Goal: Information Seeking & Learning: Learn about a topic

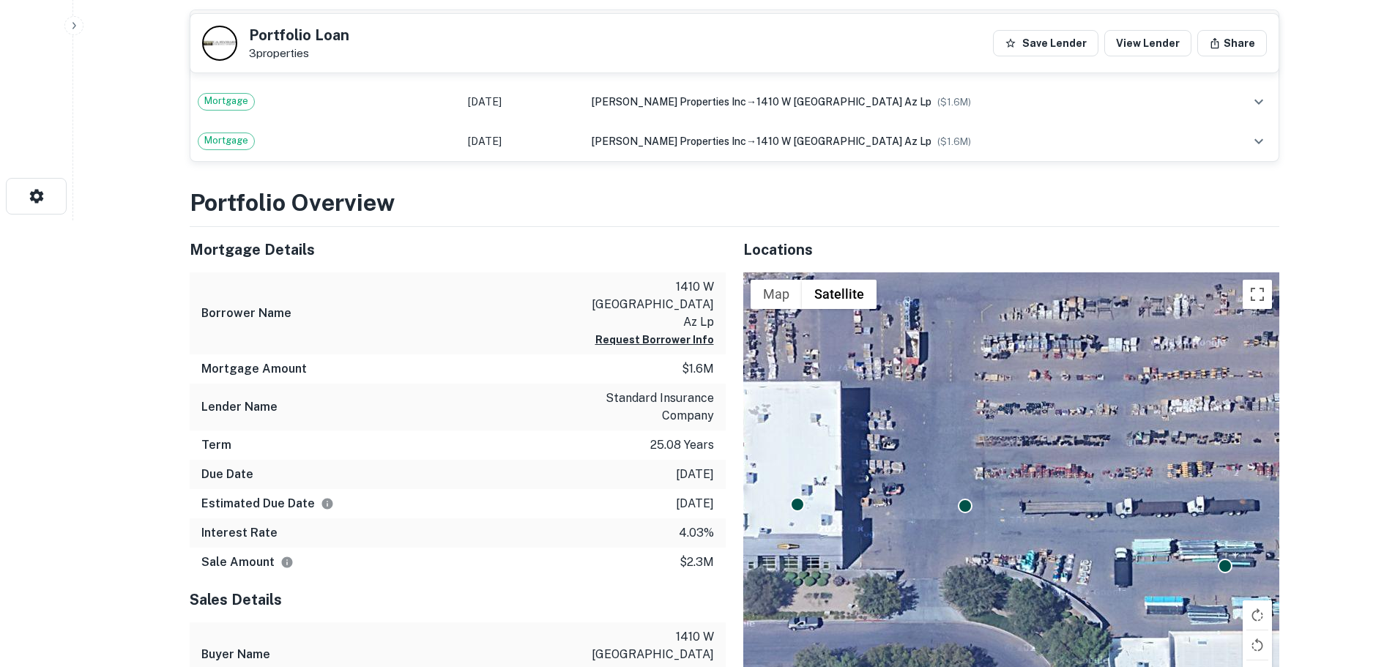
scroll to position [220, 0]
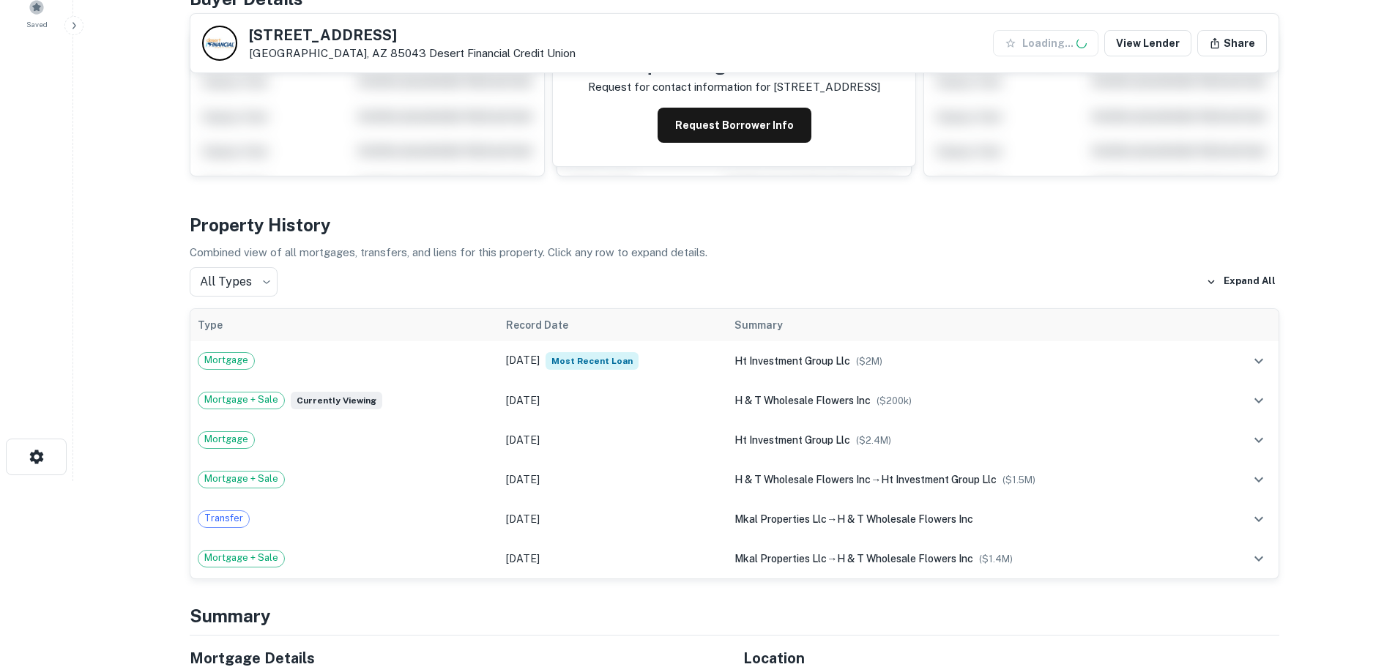
scroll to position [220, 0]
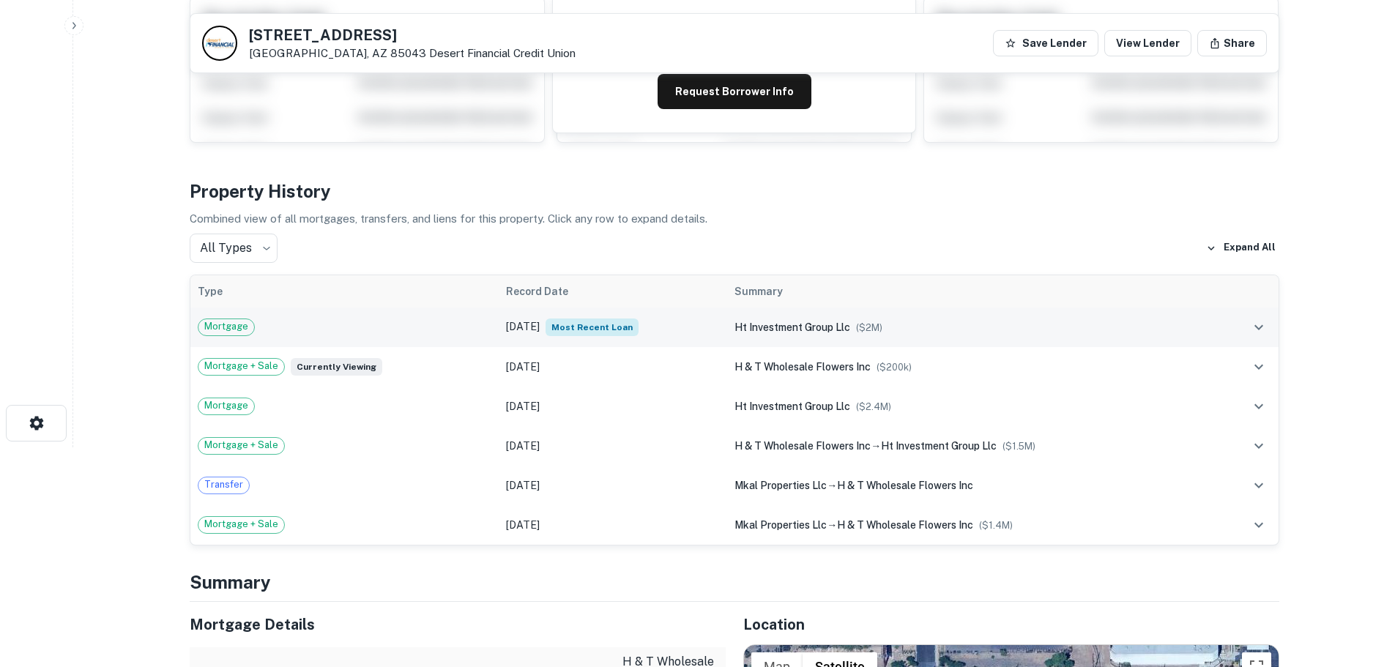
click at [677, 324] on td "[DATE] Most Recent Loan" at bounding box center [613, 328] width 228 height 40
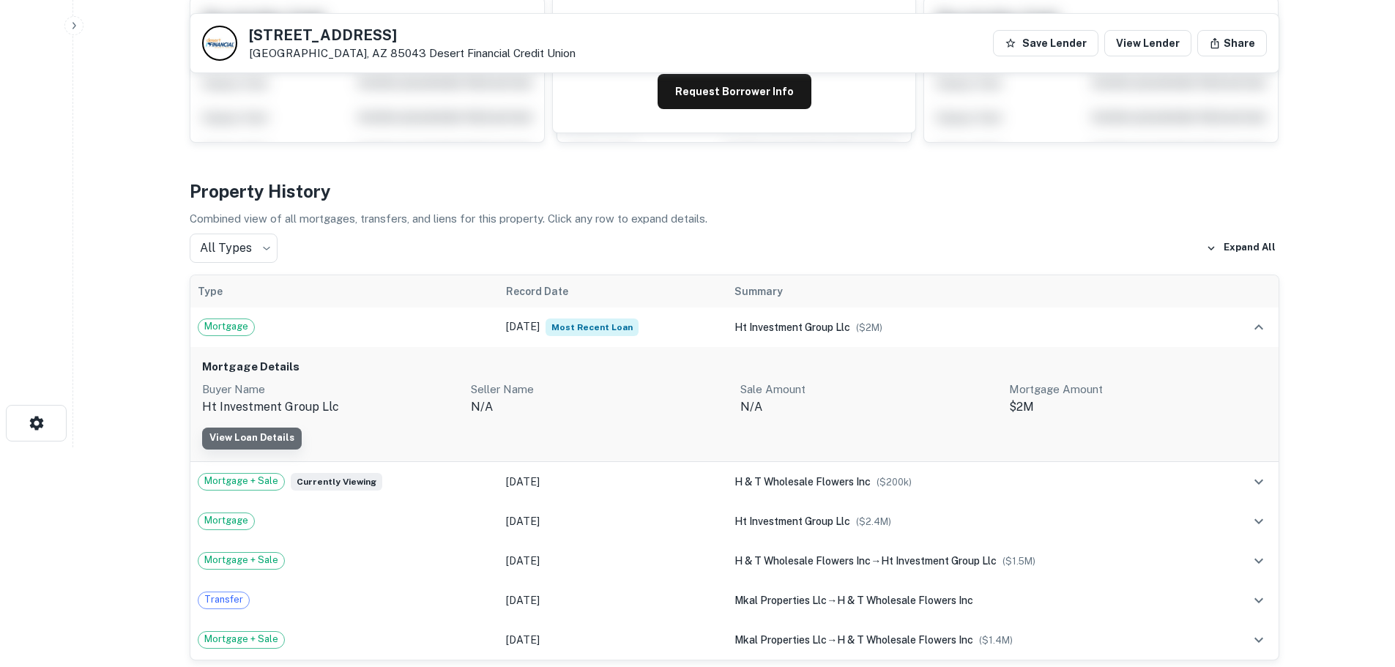
click at [269, 435] on link "View Loan Details" at bounding box center [252, 439] width 100 height 22
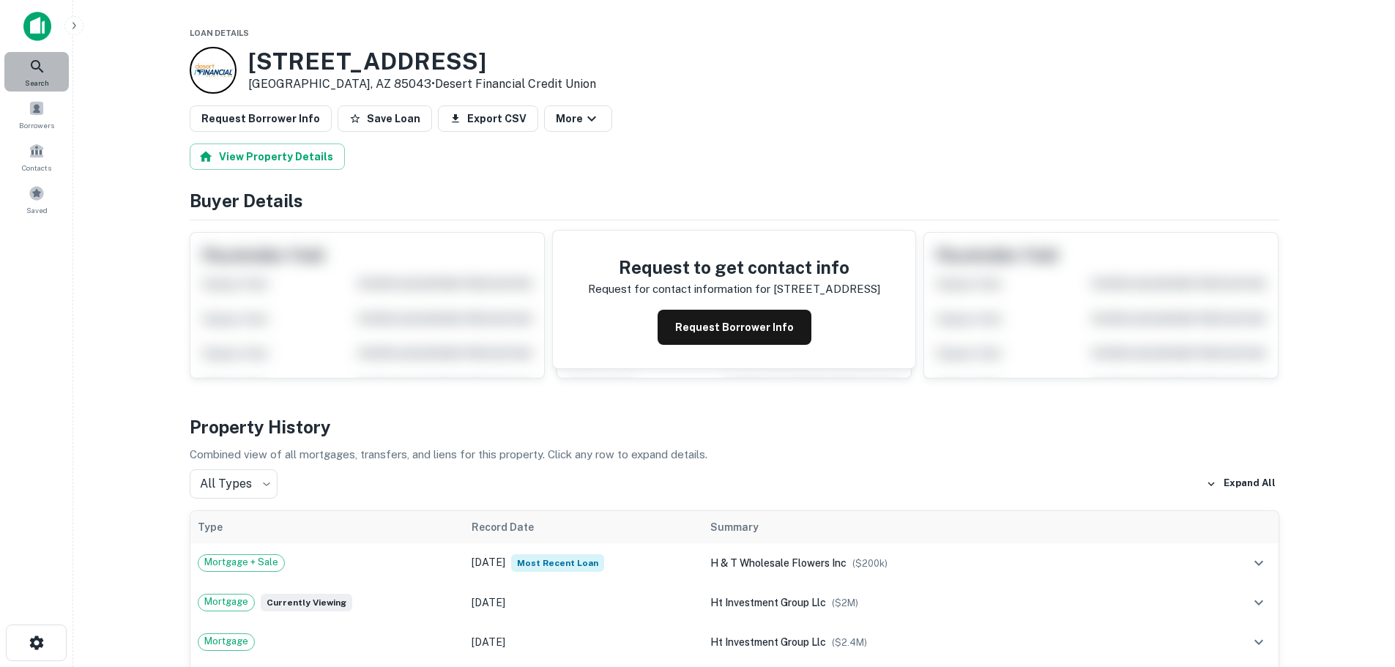
click at [16, 63] on div "Search" at bounding box center [36, 72] width 64 height 40
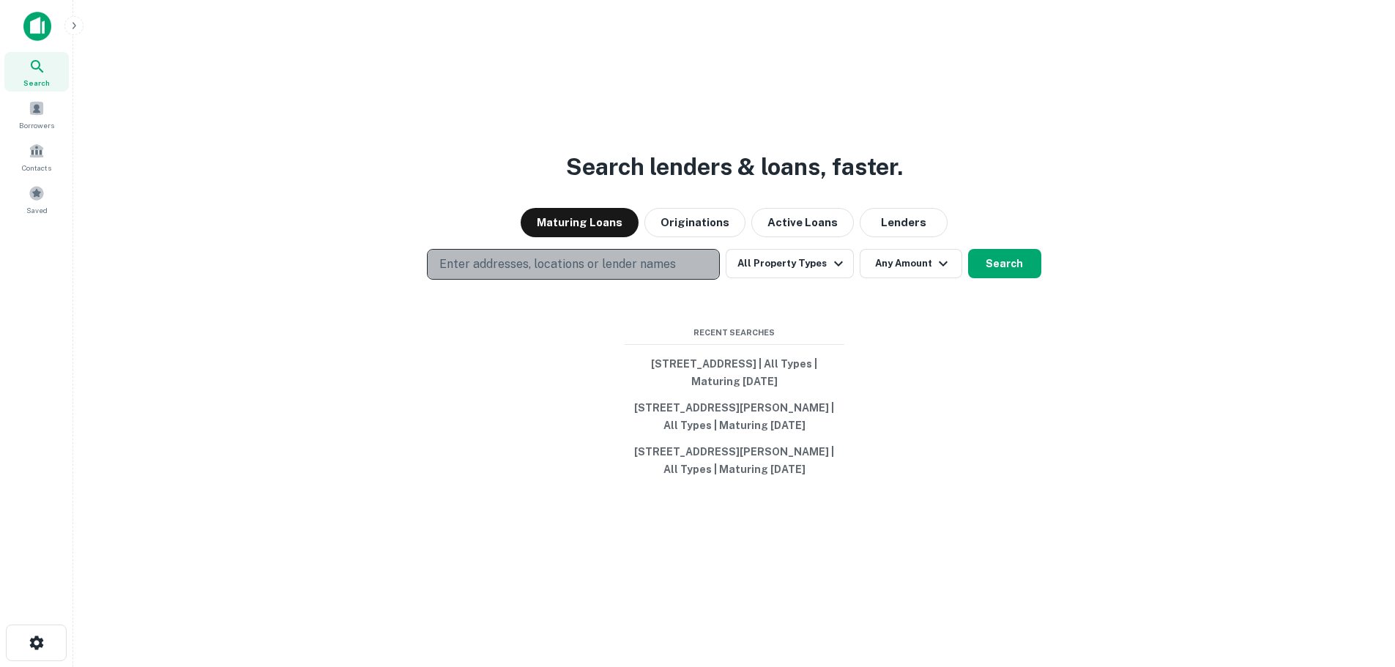
click at [491, 257] on p "Enter addresses, locations or lender names" at bounding box center [557, 265] width 237 height 18
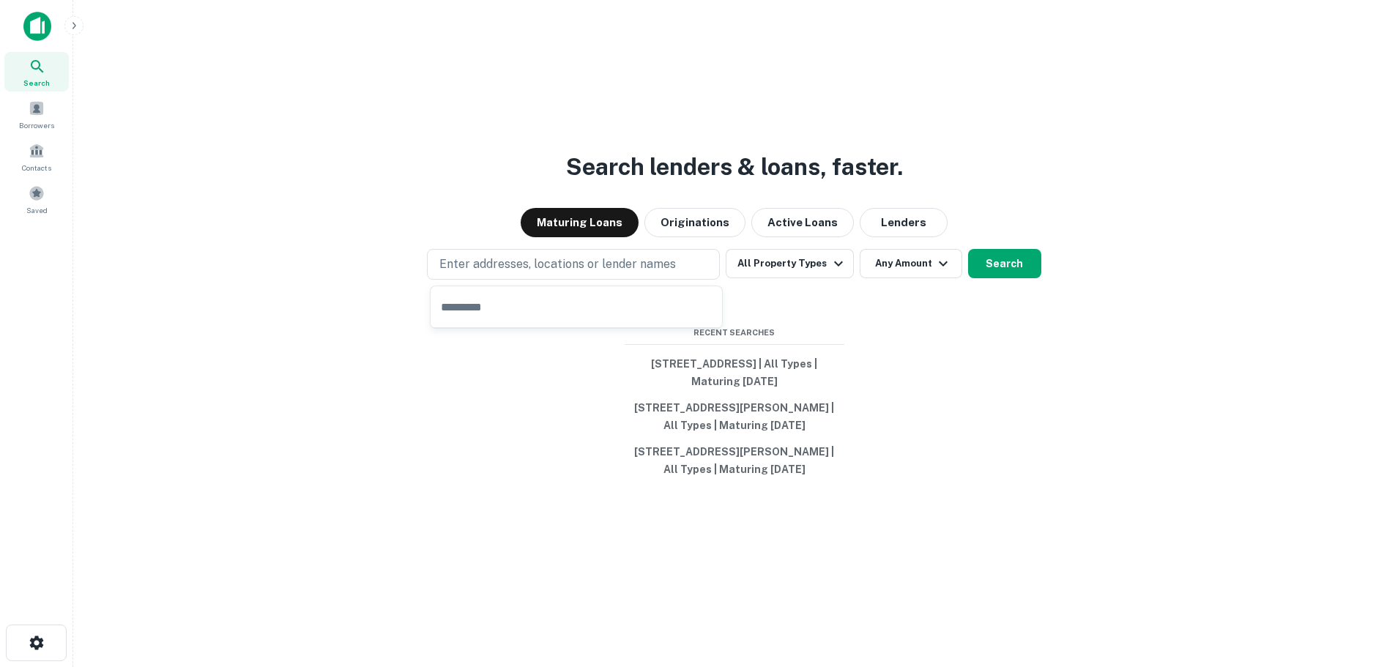
type input "**********"
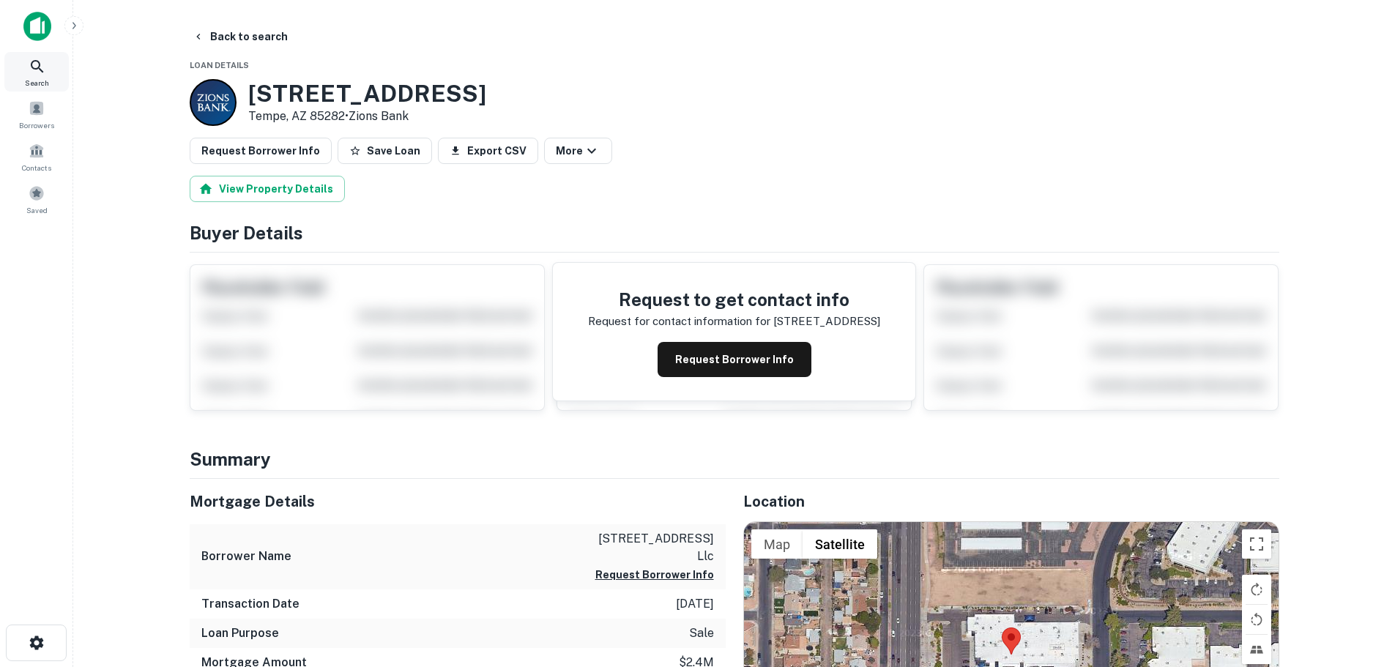
click at [38, 65] on icon at bounding box center [38, 67] width 18 height 18
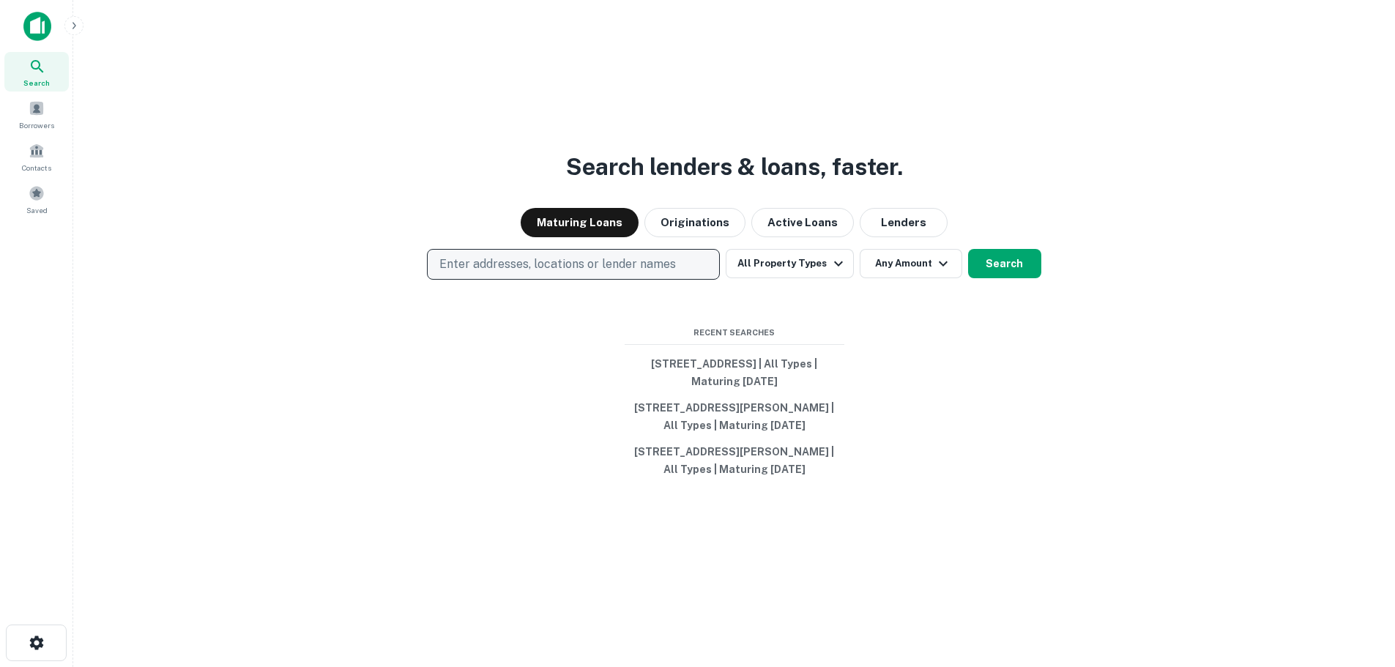
click at [502, 264] on p "Enter addresses, locations or lender names" at bounding box center [557, 265] width 237 height 18
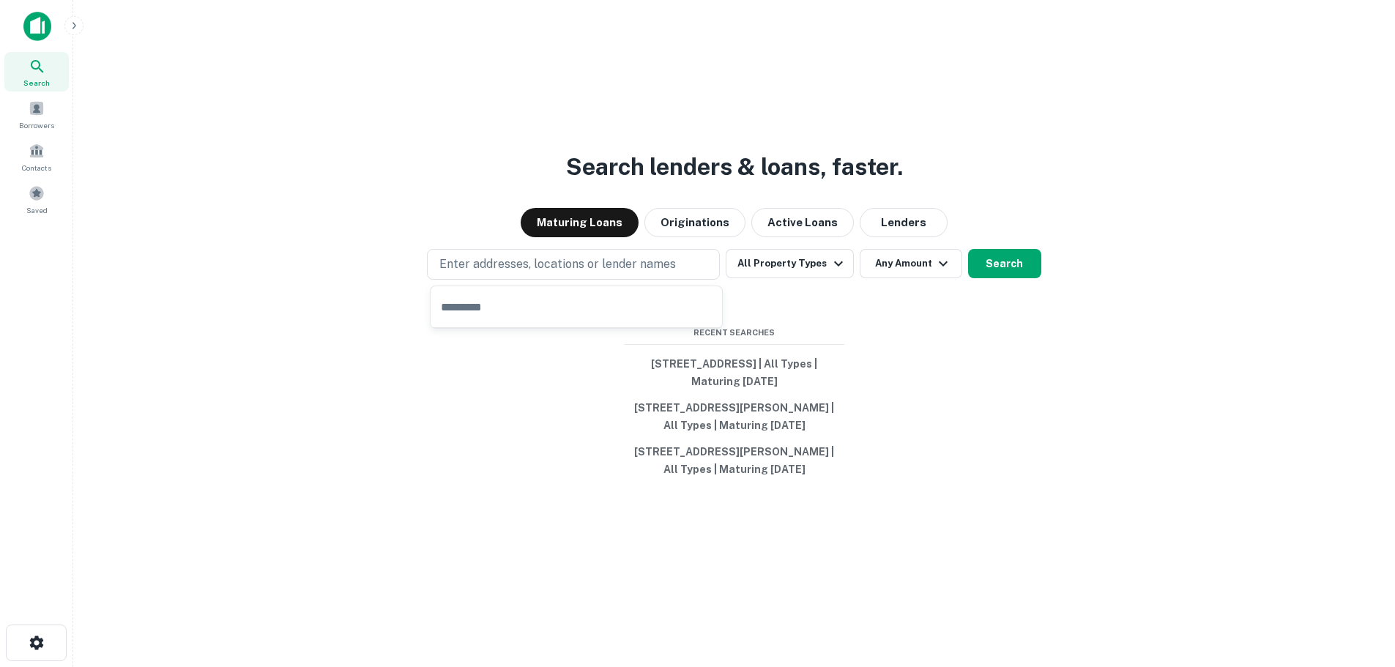
type input "**********"
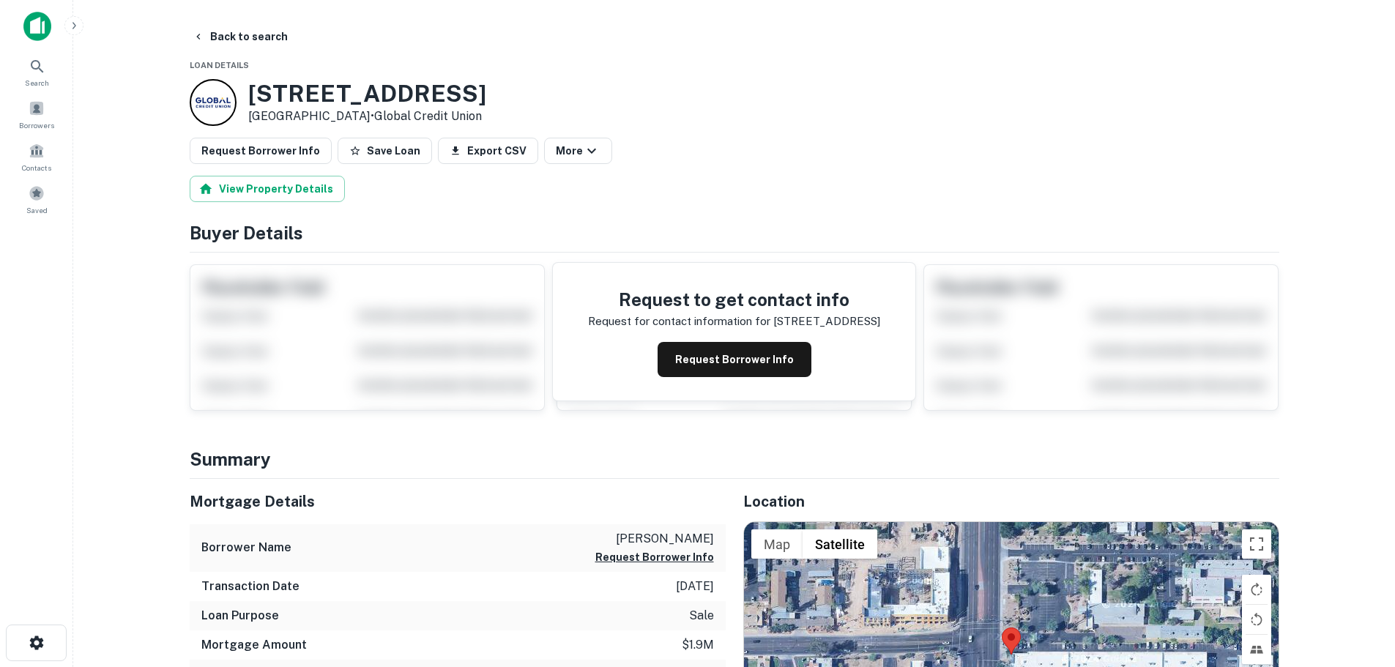
click at [596, 471] on h4 "Summary" at bounding box center [735, 459] width 1090 height 26
drag, startPoint x: 665, startPoint y: 64, endPoint x: 1035, endPoint y: 92, distance: 370.8
click at [1035, 90] on div "755 N COUNTRY CLUB DR Mesa, AZ 85201 • Global Credit Union" at bounding box center [735, 102] width 1090 height 47
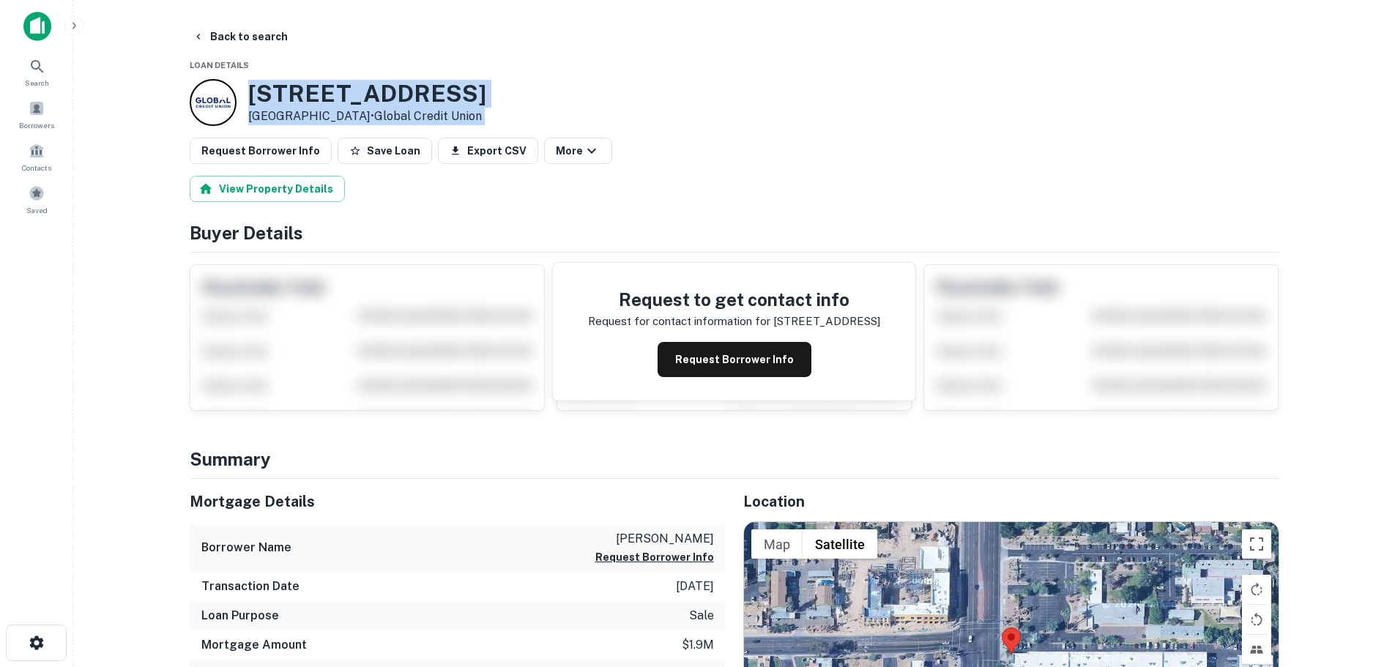
drag, startPoint x: 692, startPoint y: 56, endPoint x: 910, endPoint y: 179, distance: 250.1
click at [785, 111] on div "755 N COUNTRY CLUB DR Mesa, AZ 85201 • Global Credit Union" at bounding box center [735, 102] width 1090 height 47
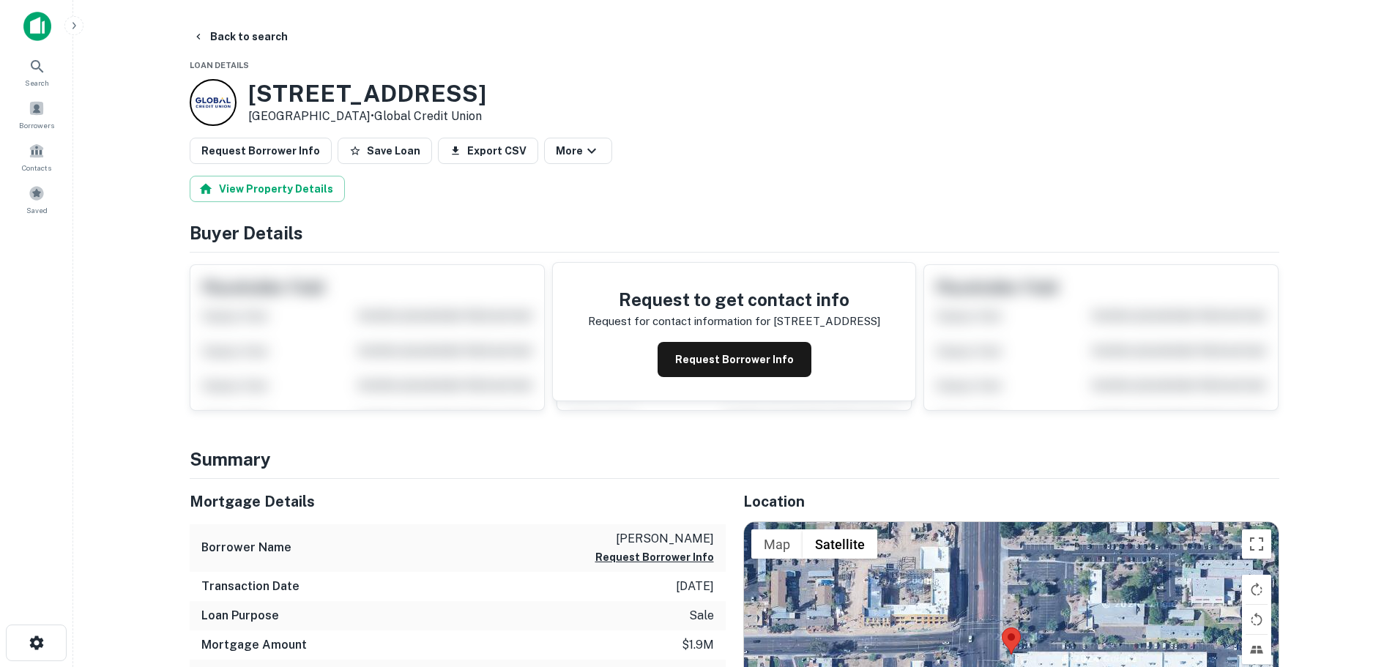
drag, startPoint x: 412, startPoint y: 210, endPoint x: 414, endPoint y: 203, distance: 7.9
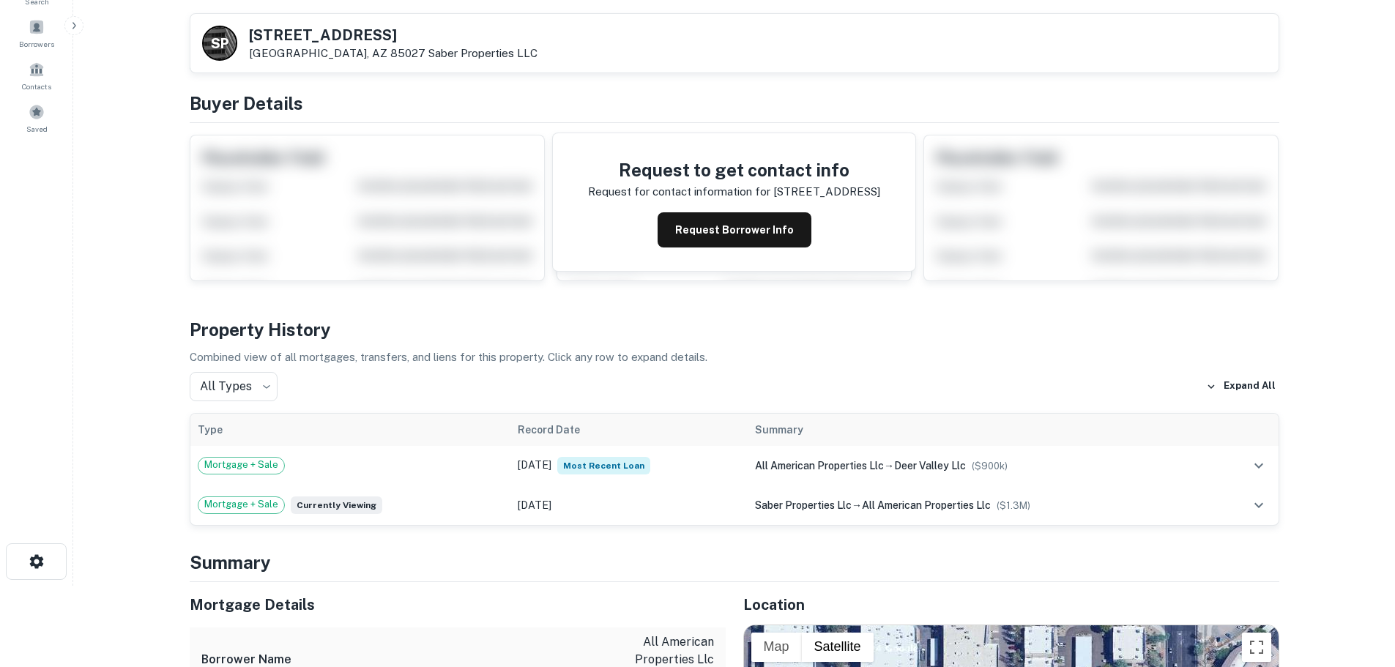
scroll to position [220, 0]
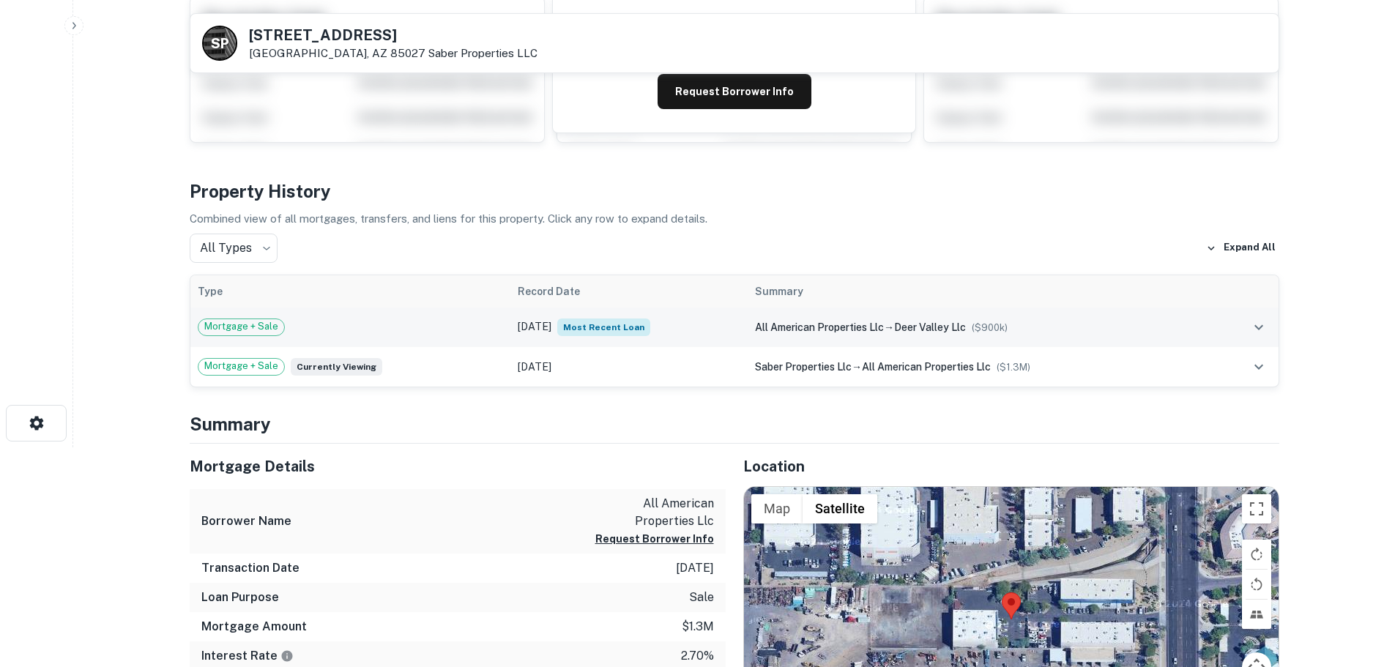
click at [695, 323] on td "[DATE] Most Recent Loan" at bounding box center [628, 328] width 237 height 40
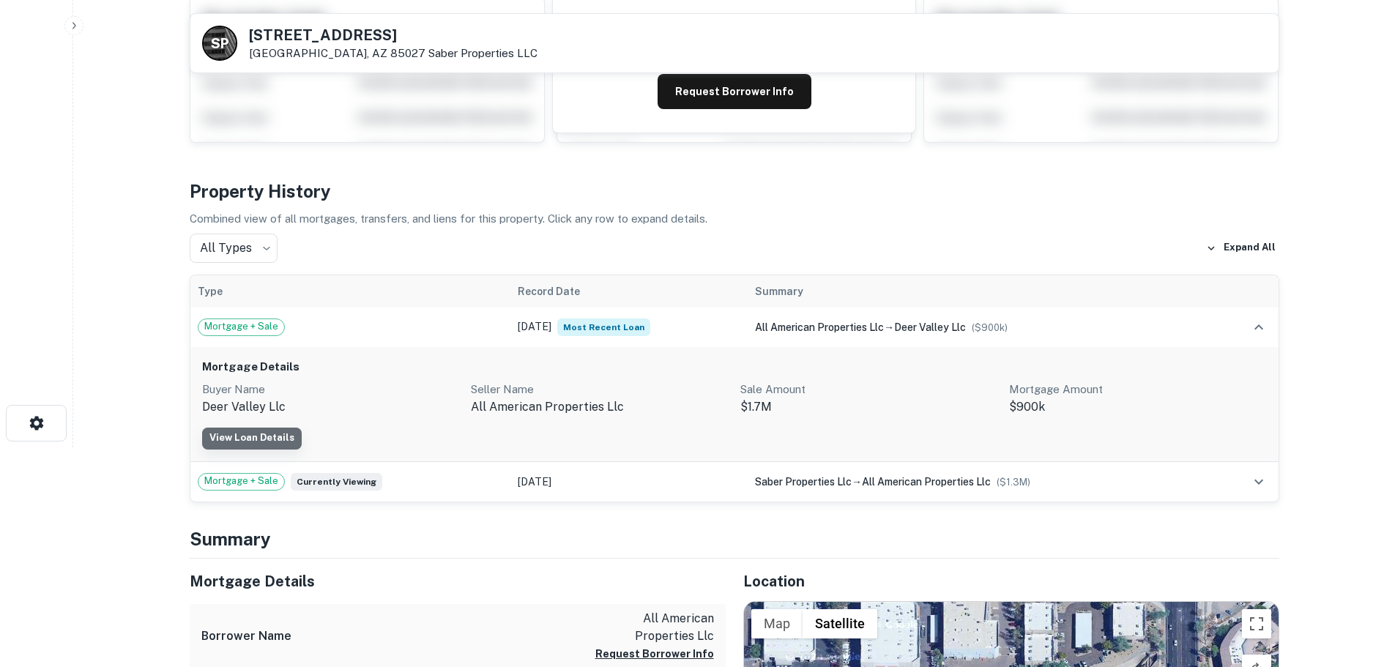
click at [261, 437] on link "View Loan Details" at bounding box center [252, 439] width 100 height 22
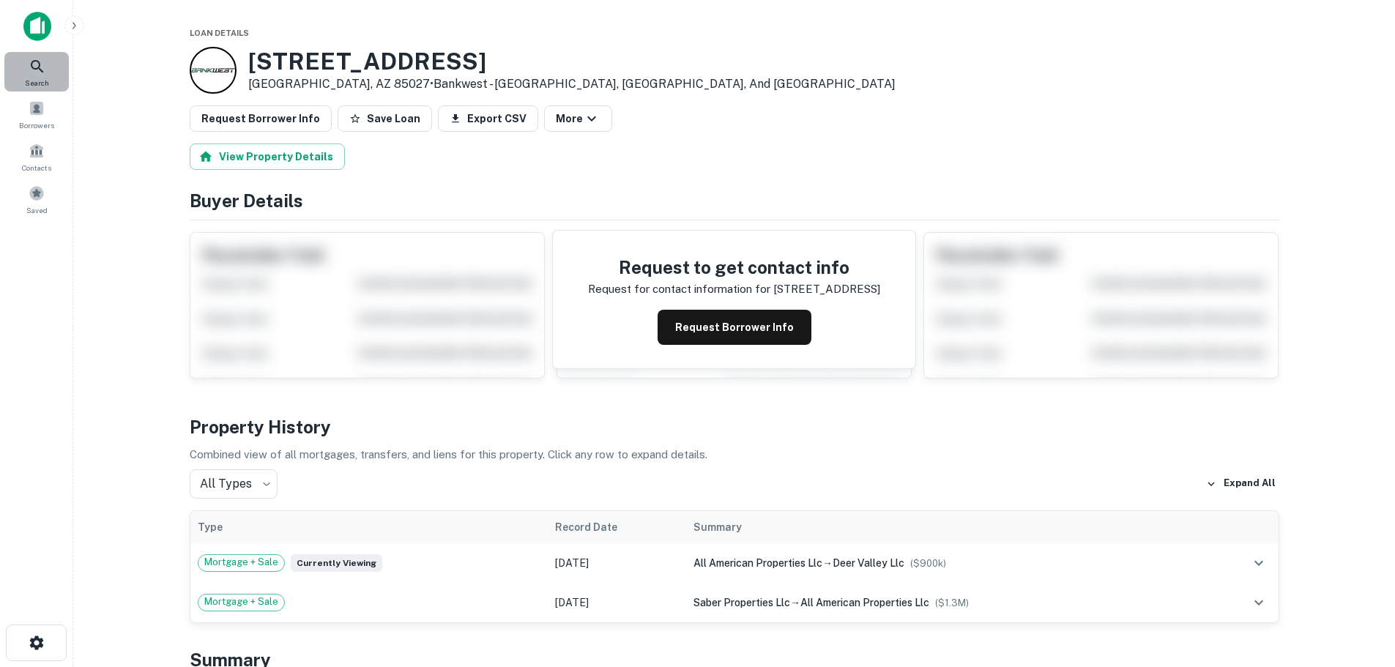
click at [27, 63] on div "Search" at bounding box center [36, 72] width 64 height 40
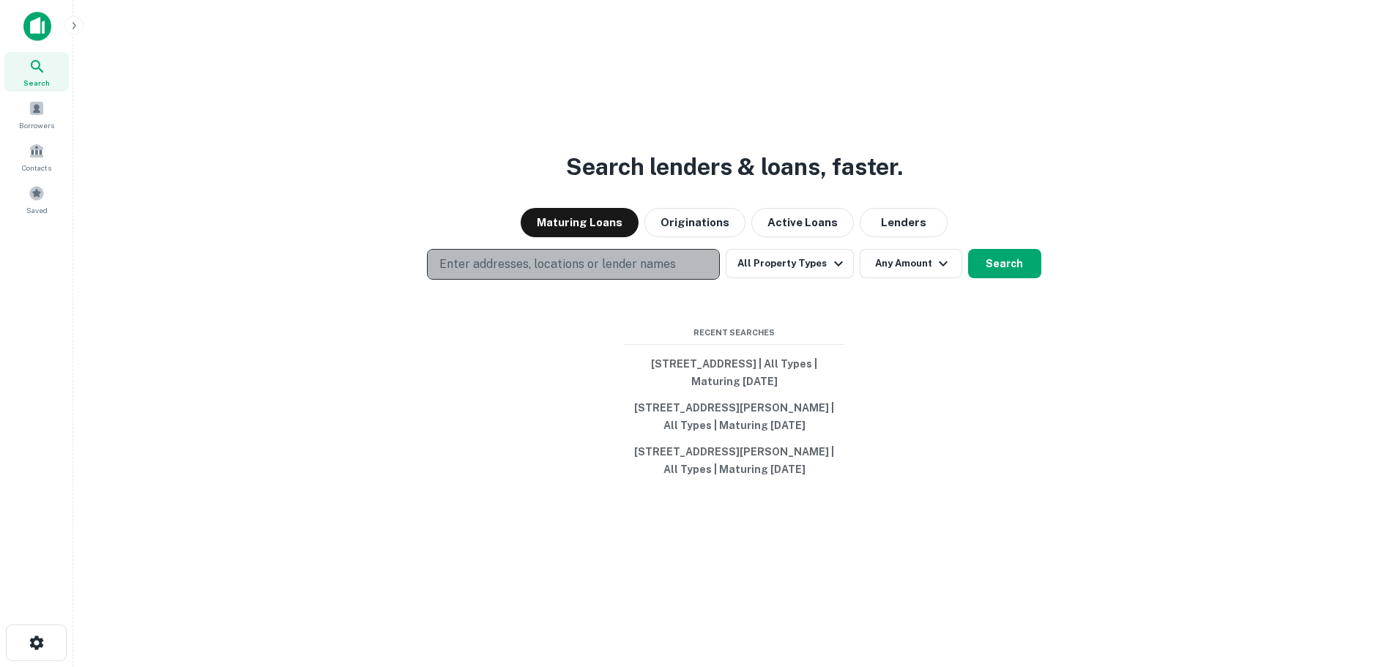
click at [501, 264] on p "Enter addresses, locations or lender names" at bounding box center [557, 265] width 237 height 18
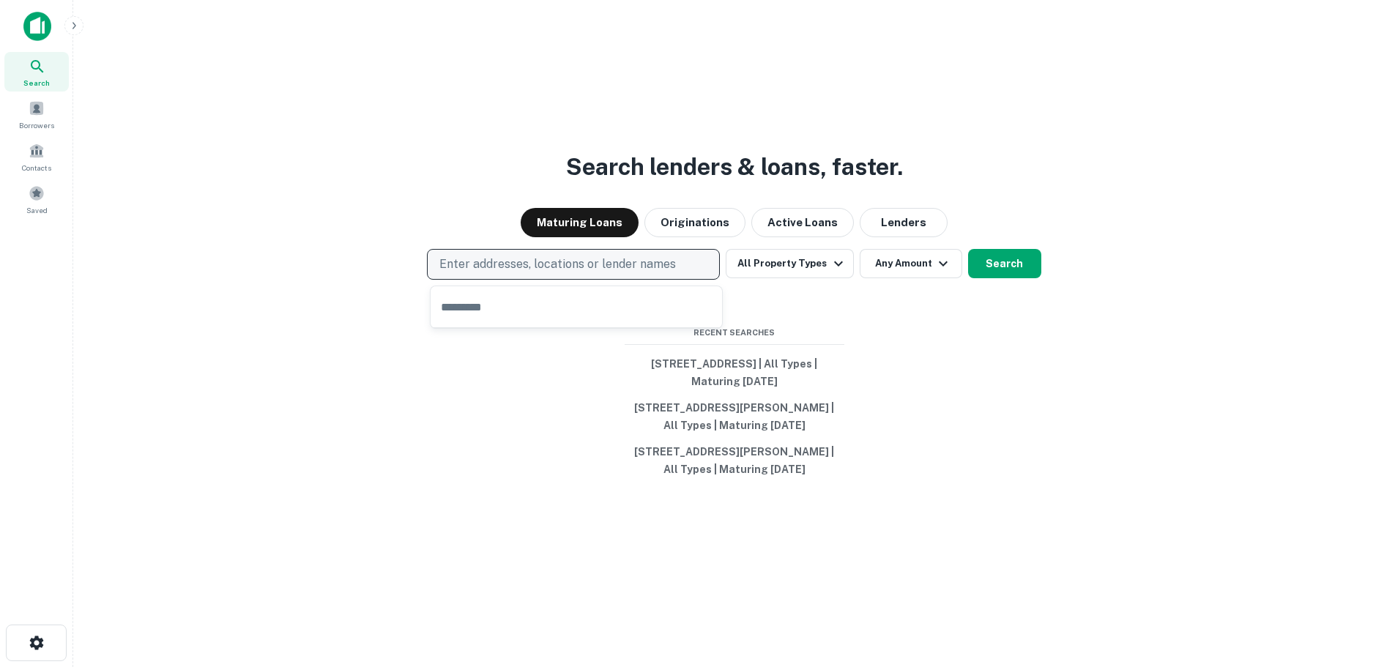
type input "**********"
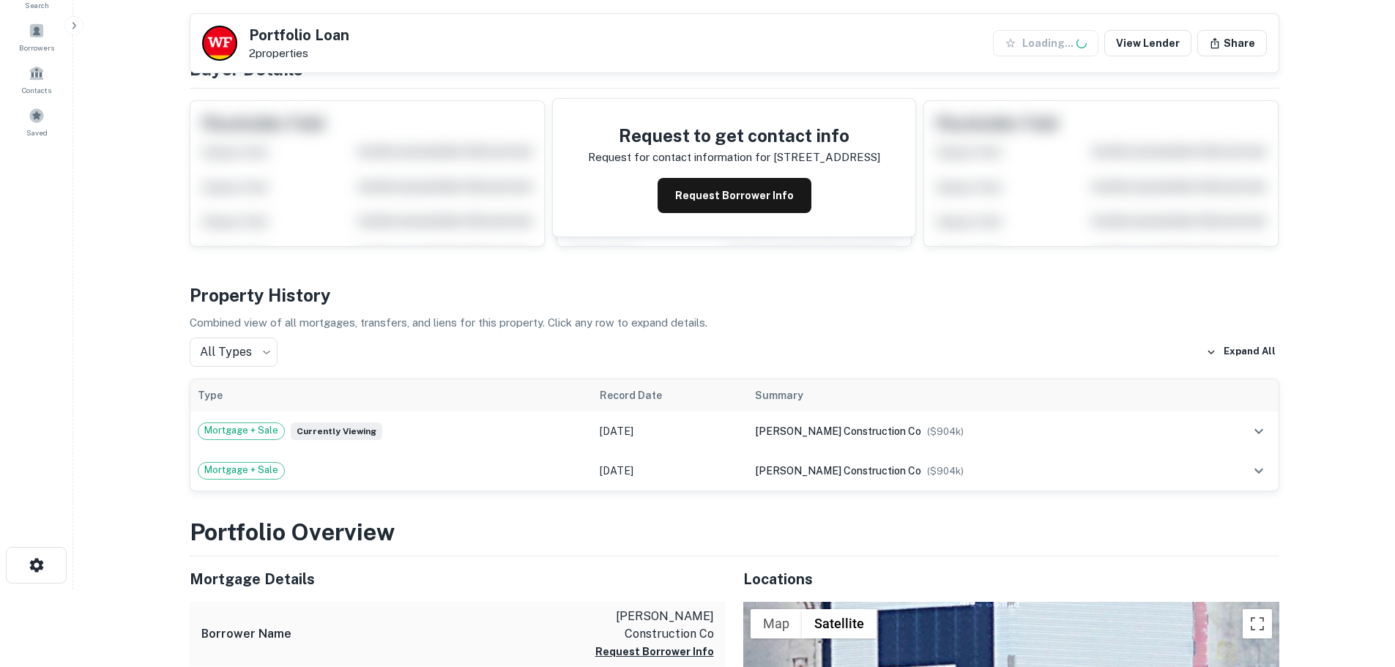
scroll to position [220, 0]
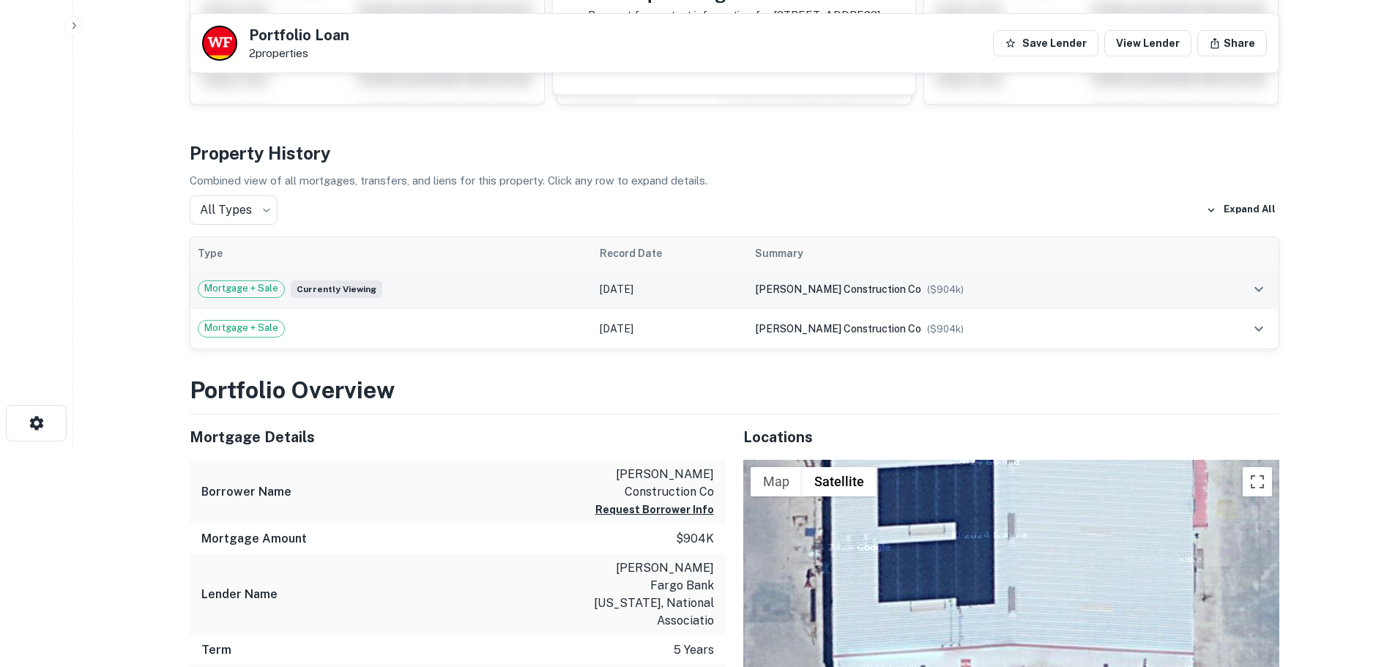
click at [710, 290] on td "[DATE]" at bounding box center [669, 289] width 155 height 40
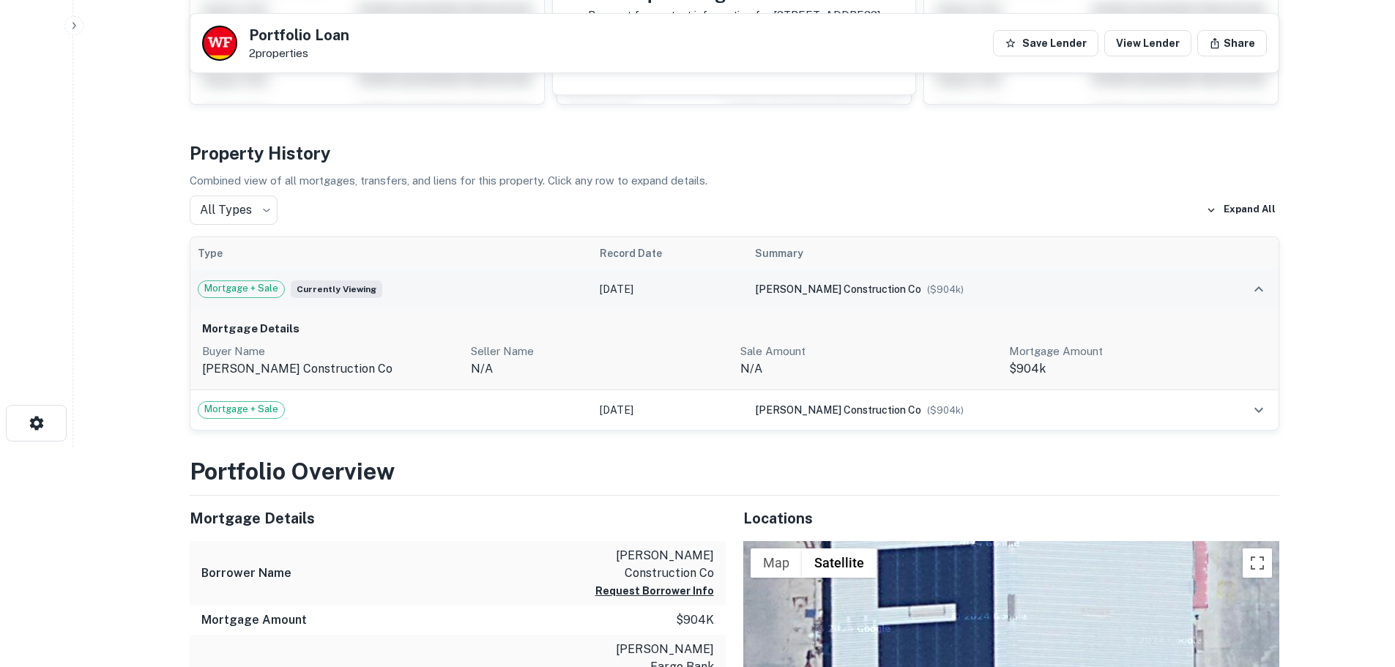
click at [703, 287] on td "[DATE]" at bounding box center [669, 289] width 155 height 40
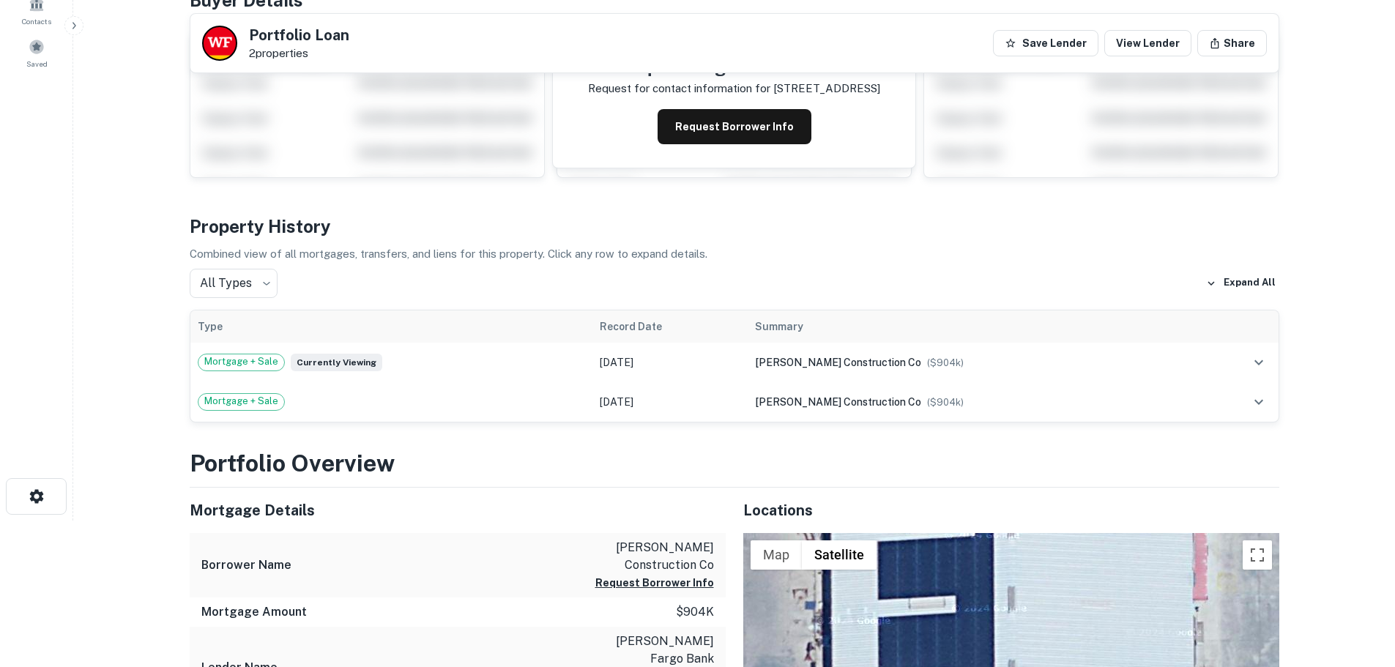
scroll to position [0, 0]
